Goal: Transaction & Acquisition: Purchase product/service

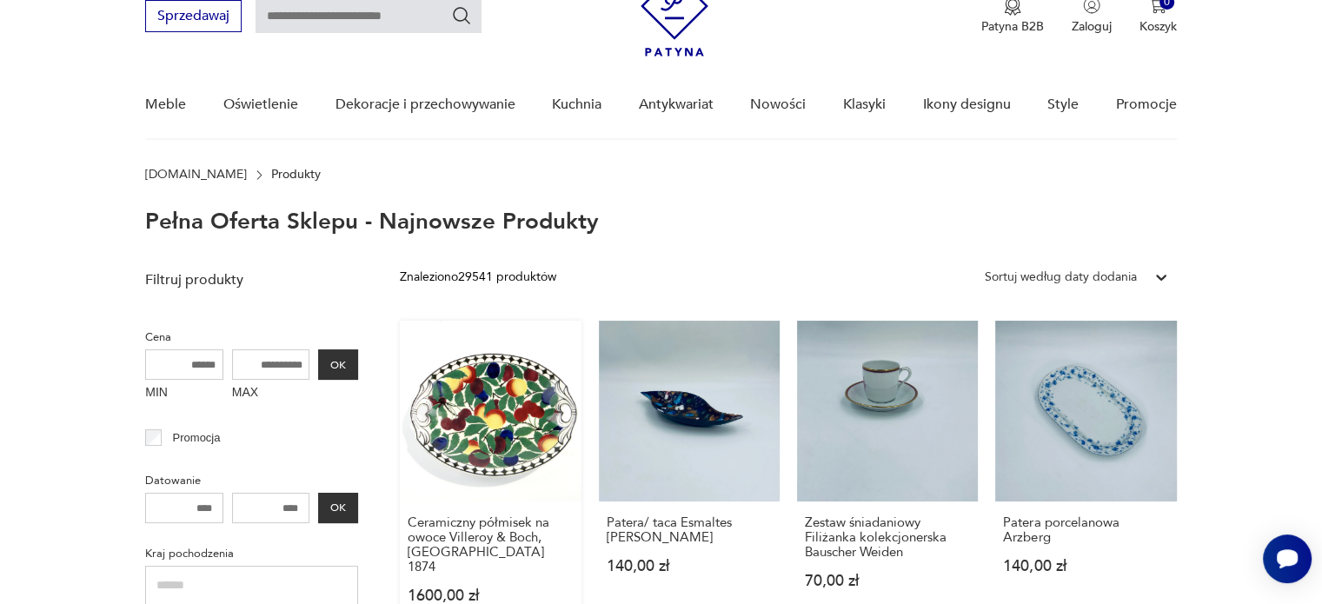
click at [470, 420] on link "Ceramiczny półmisek na owoce Villeroy & Boch, [GEOGRAPHIC_DATA] 1874 1600,00 zł" at bounding box center [490, 479] width 181 height 316
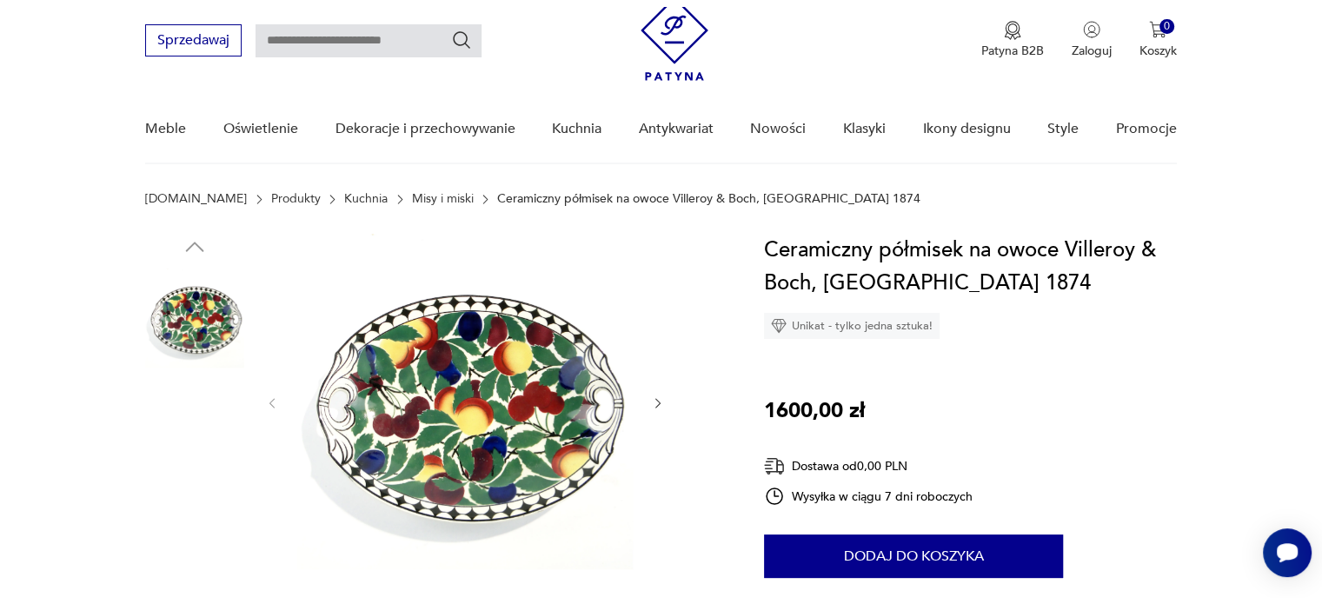
scroll to position [348, 0]
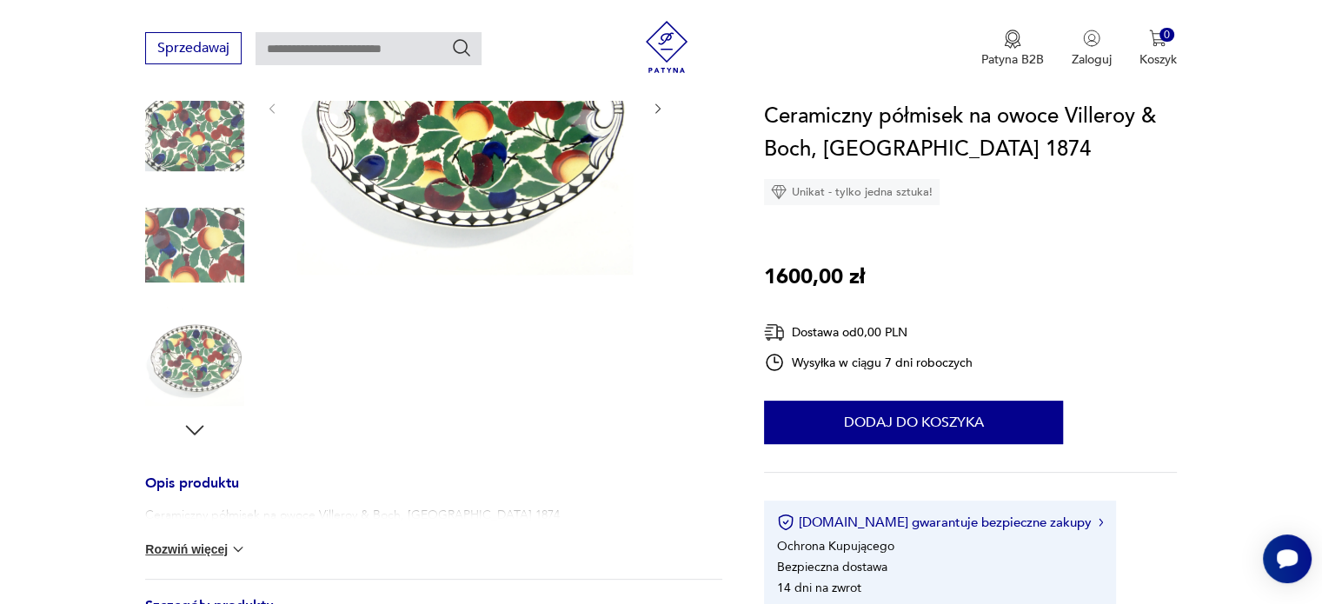
click at [202, 428] on icon "button" at bounding box center [195, 430] width 18 height 10
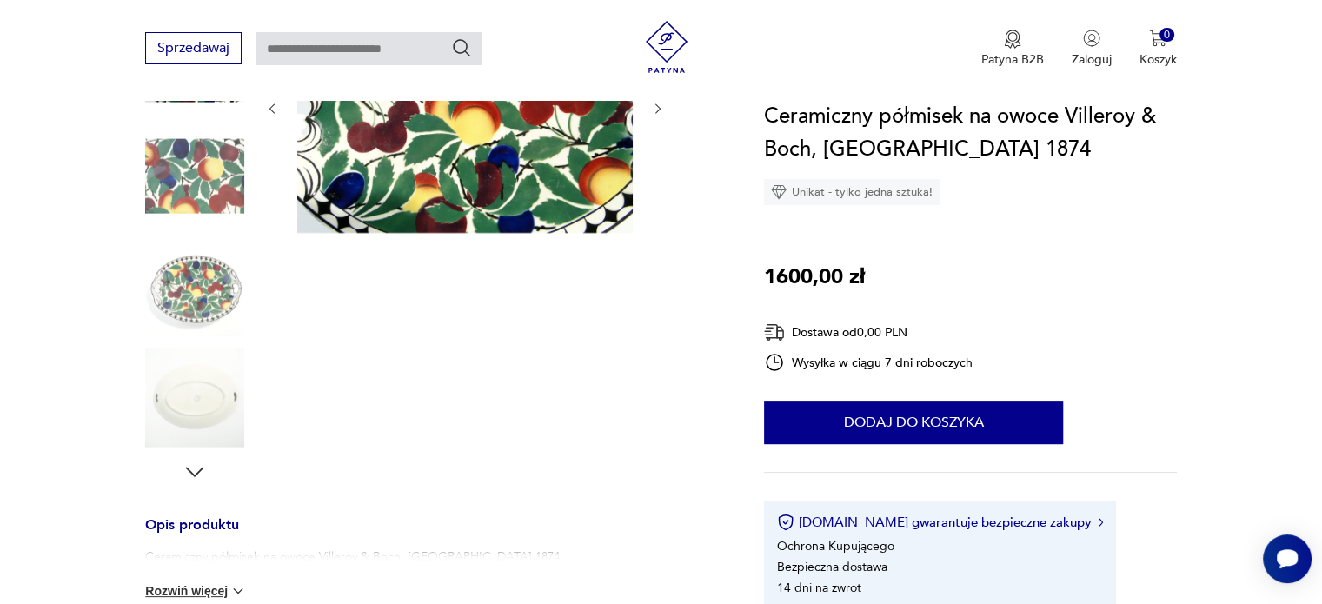
click at [200, 428] on img at bounding box center [194, 397] width 99 height 99
click at [199, 428] on div at bounding box center [194, 233] width 99 height 504
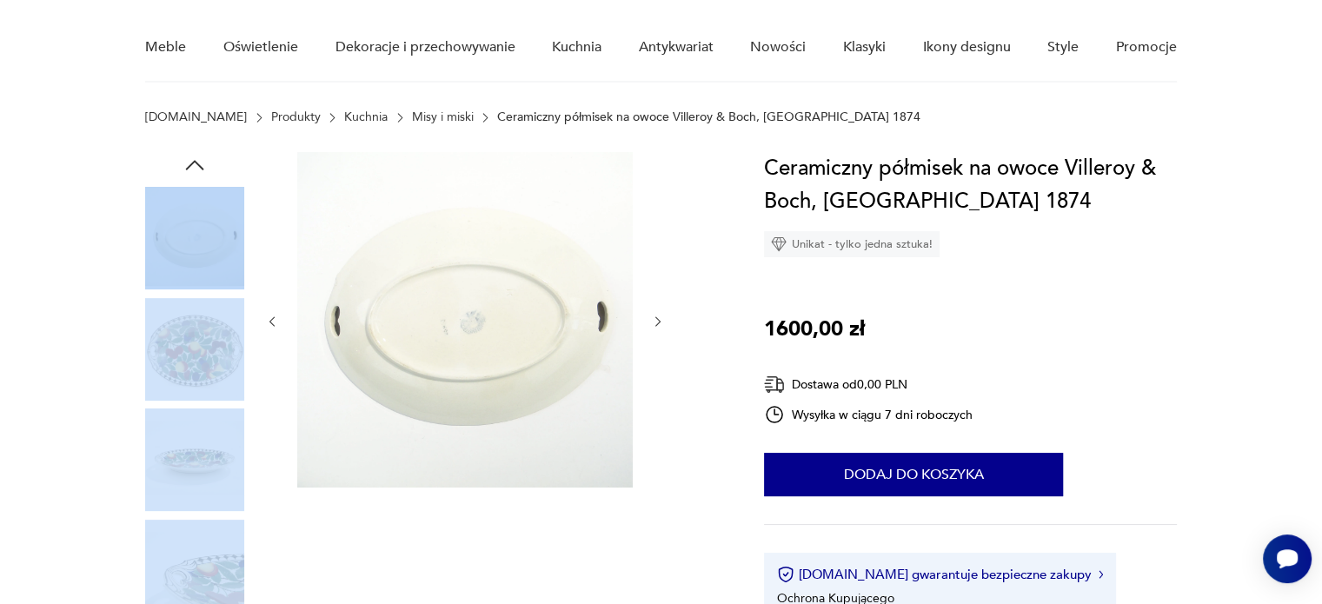
scroll to position [87, 0]
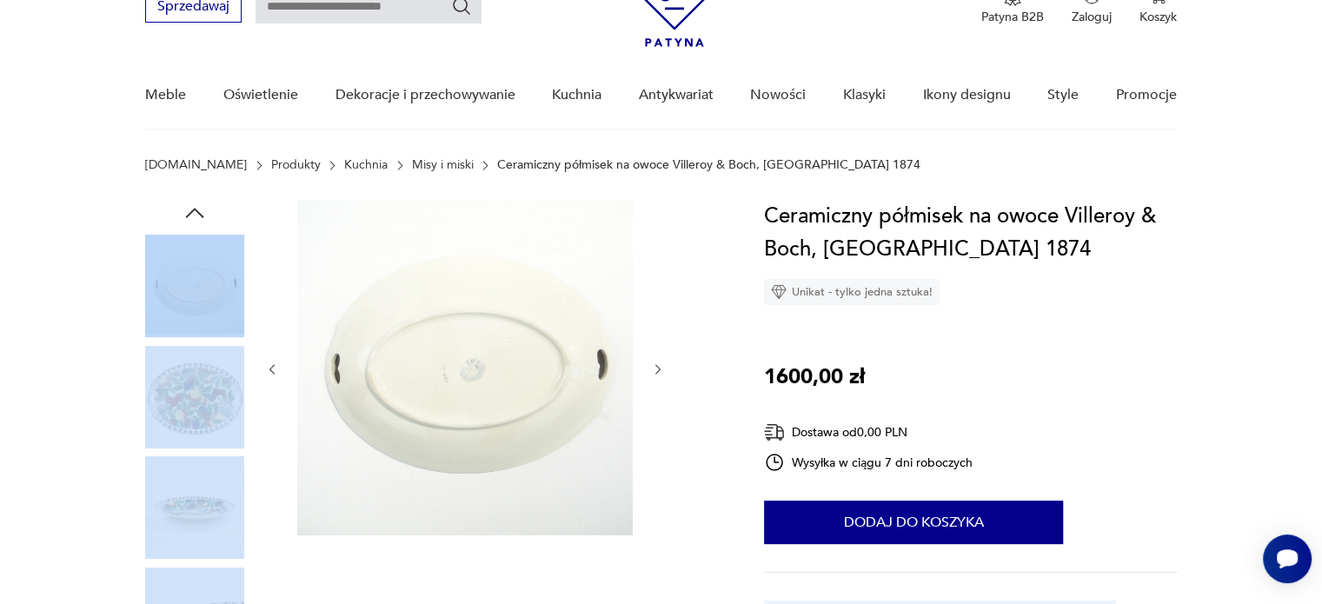
click at [203, 486] on img at bounding box center [194, 505] width 99 height 99
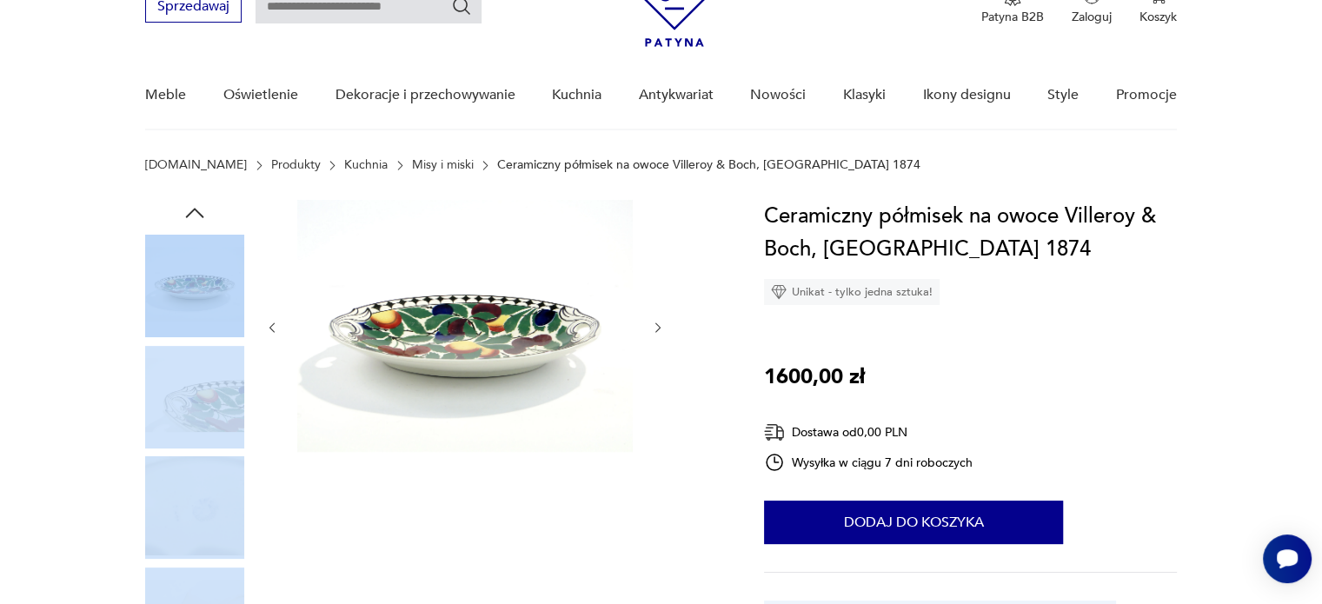
click at [211, 496] on img at bounding box center [194, 505] width 99 height 99
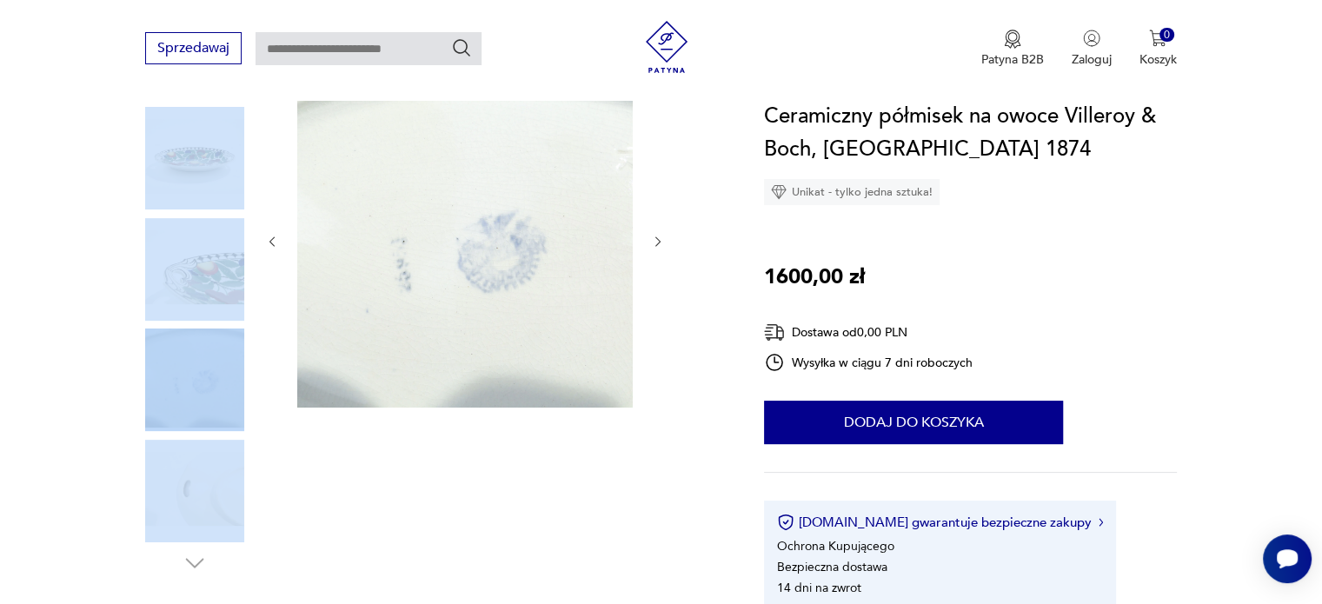
scroll to position [348, 0]
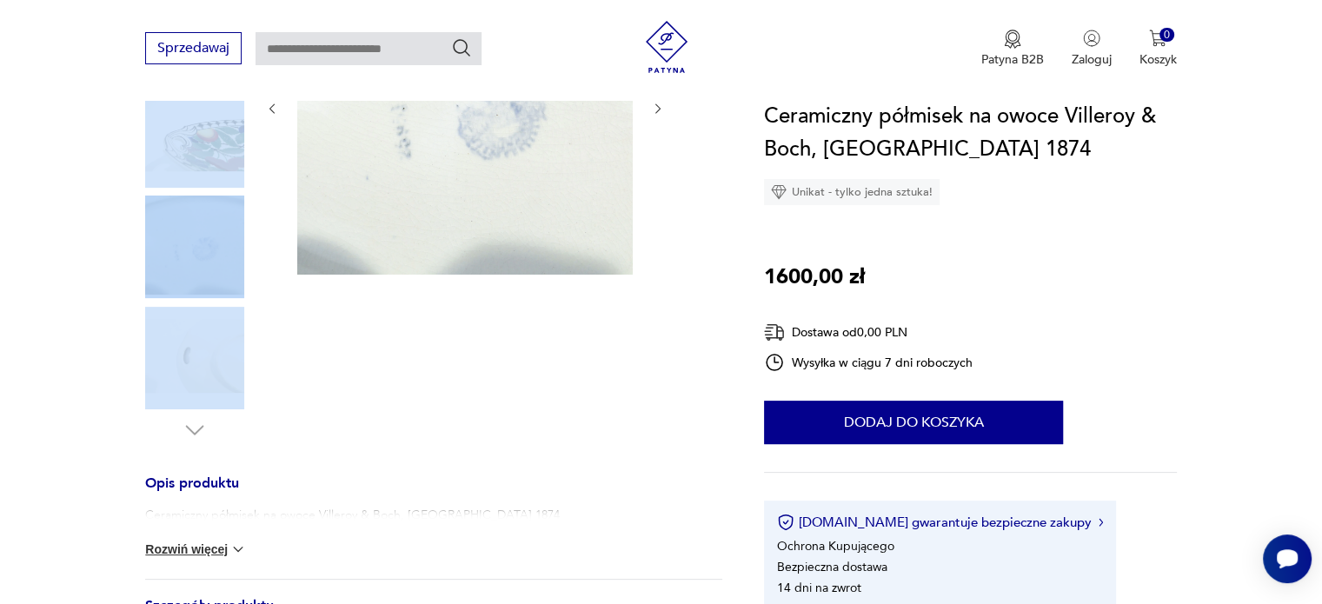
click at [498, 154] on img at bounding box center [464, 106] width 335 height 335
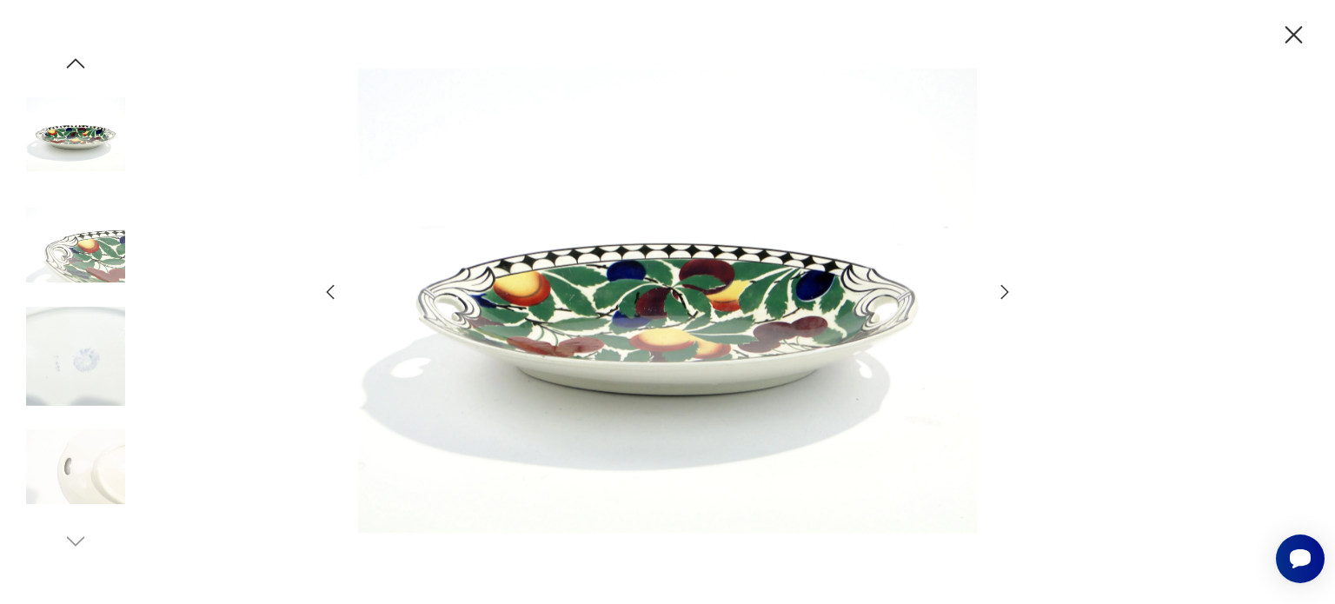
click at [1005, 289] on icon "button" at bounding box center [1005, 291] width 8 height 14
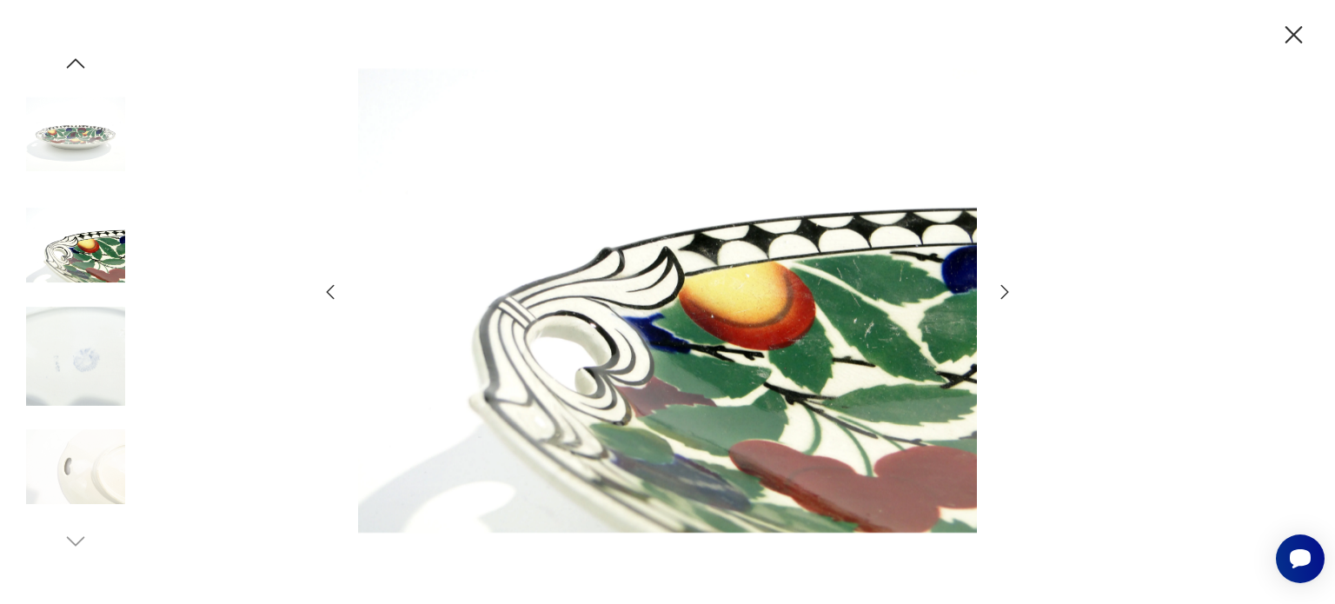
click at [1005, 289] on icon "button" at bounding box center [1005, 291] width 8 height 14
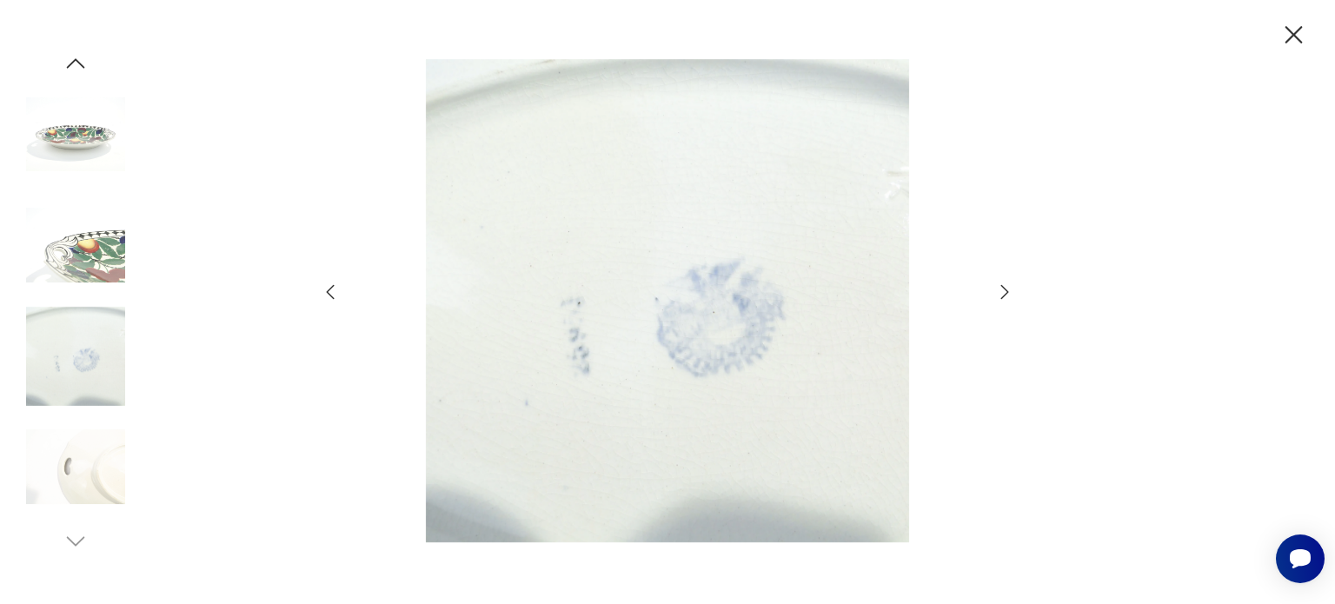
click at [1005, 289] on icon "button" at bounding box center [1005, 291] width 8 height 14
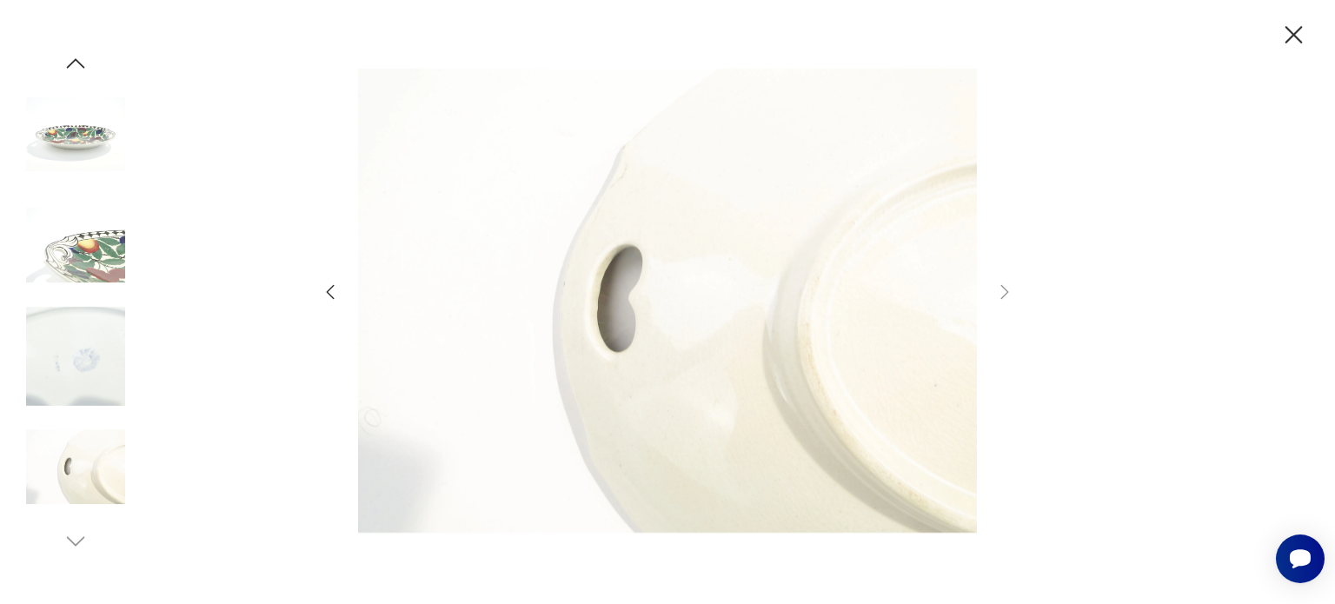
click at [1293, 30] on icon "button" at bounding box center [1293, 35] width 30 height 30
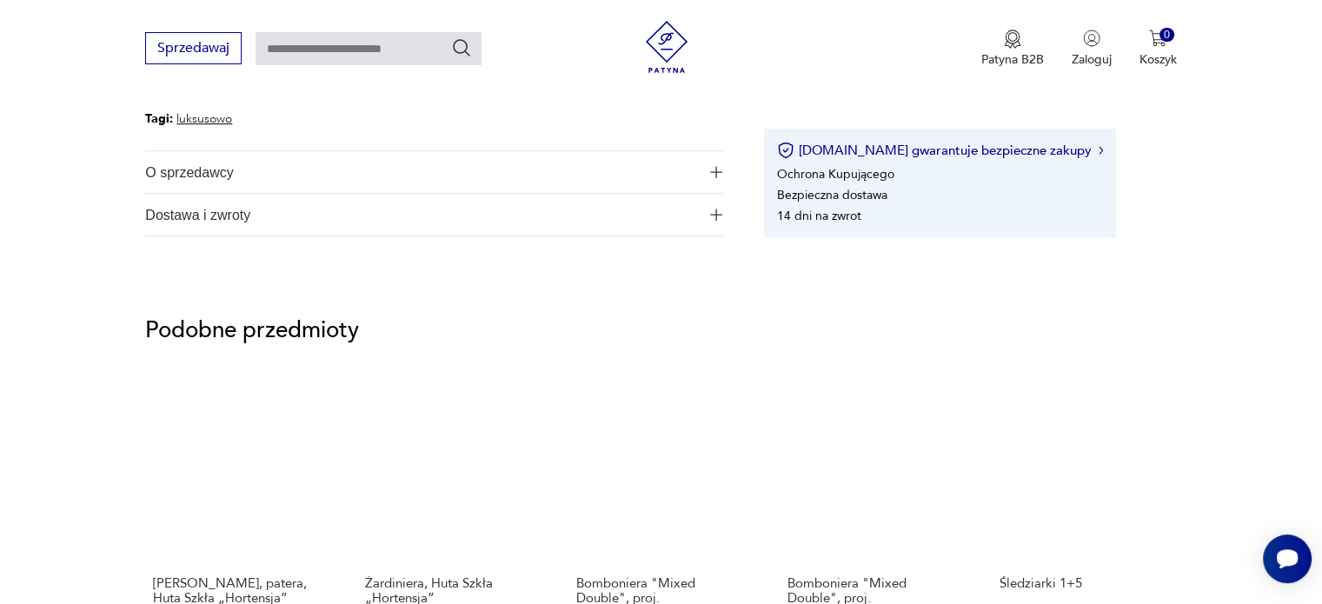
scroll to position [608, 0]
